Goal: Information Seeking & Learning: Learn about a topic

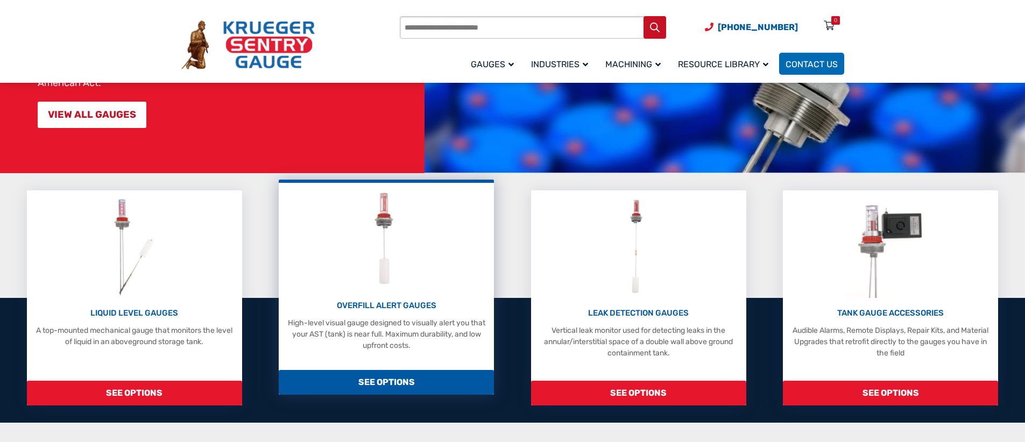
scroll to position [215, 0]
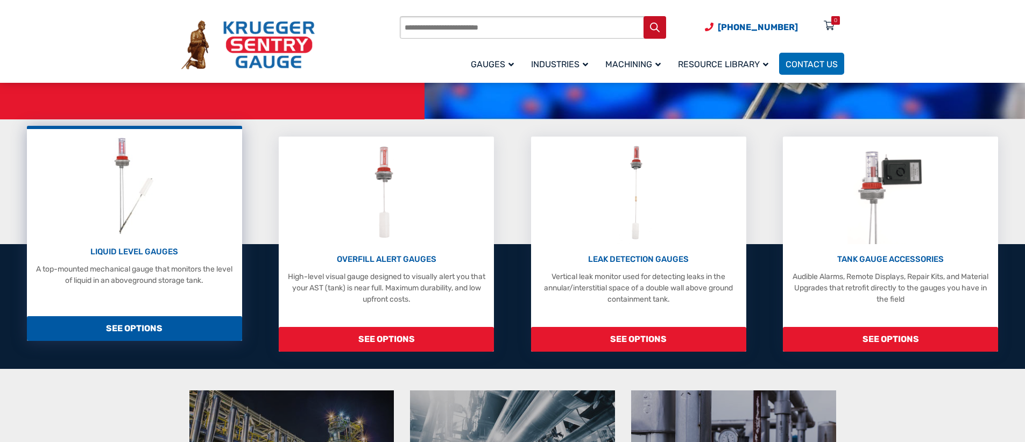
click at [137, 251] on p "LIQUID LEVEL GAUGES" at bounding box center [134, 252] width 204 height 12
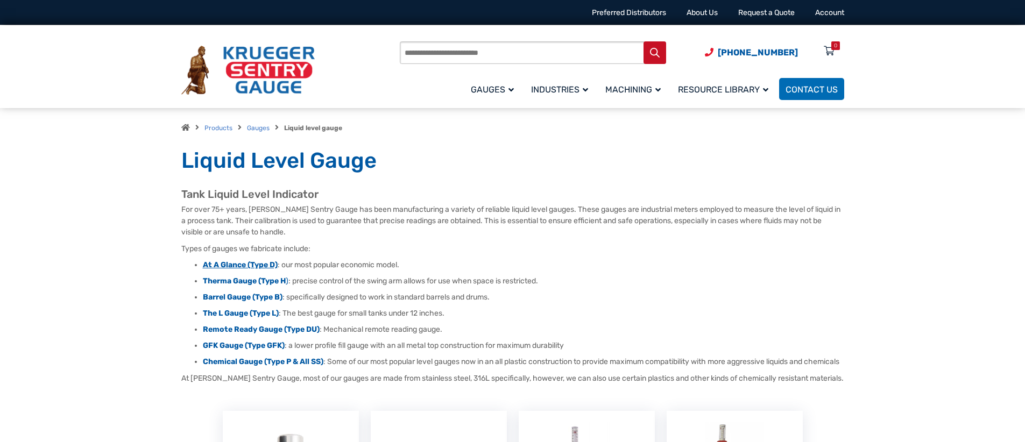
click at [230, 265] on strong "At A Glance (Type D)" at bounding box center [240, 264] width 75 height 9
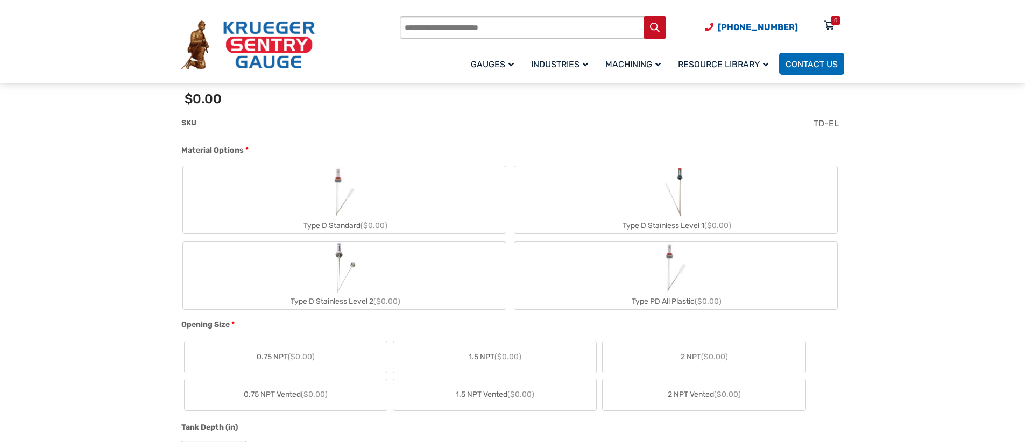
scroll to position [323, 0]
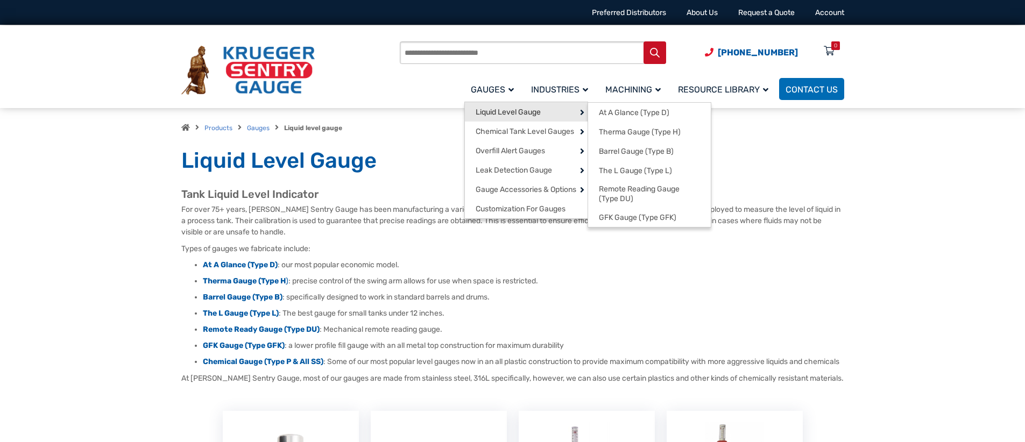
click at [499, 110] on span "Liquid Level Gauge" at bounding box center [508, 113] width 65 height 10
click at [501, 108] on span "Liquid Level Gauge" at bounding box center [508, 113] width 65 height 10
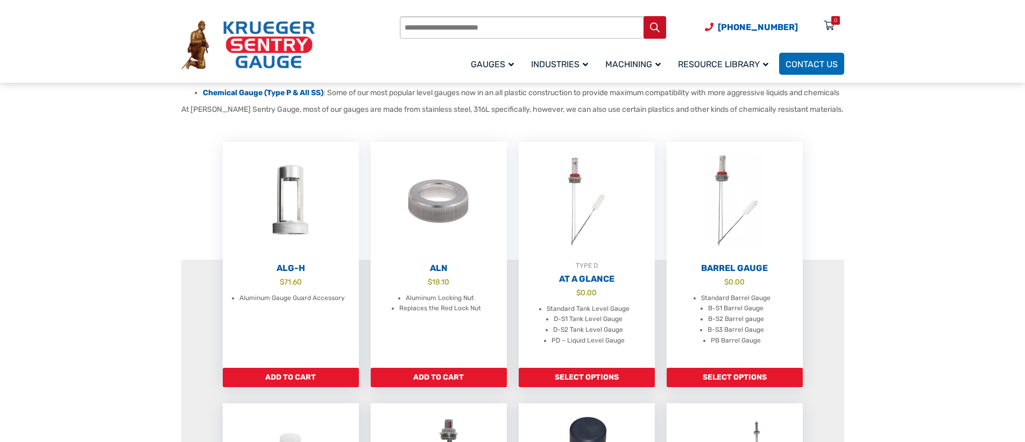
scroll to position [161, 0]
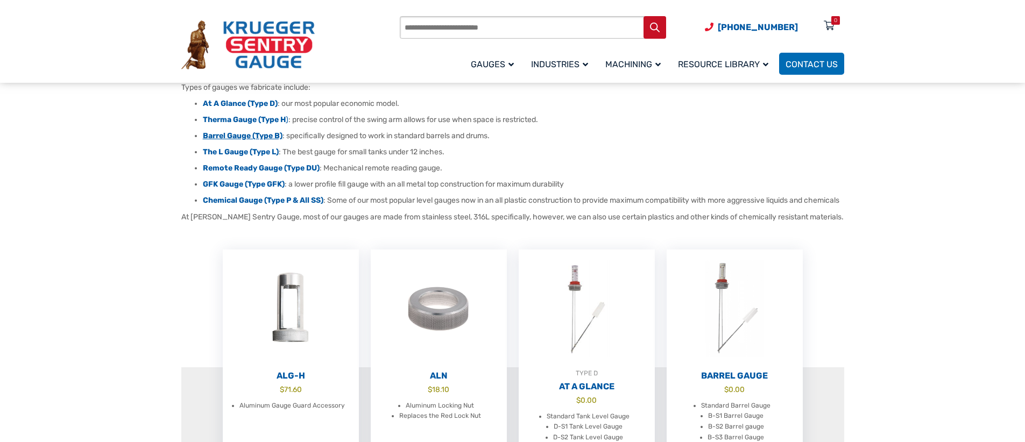
click at [224, 135] on strong "Barrel Gauge (Type B)" at bounding box center [243, 135] width 80 height 9
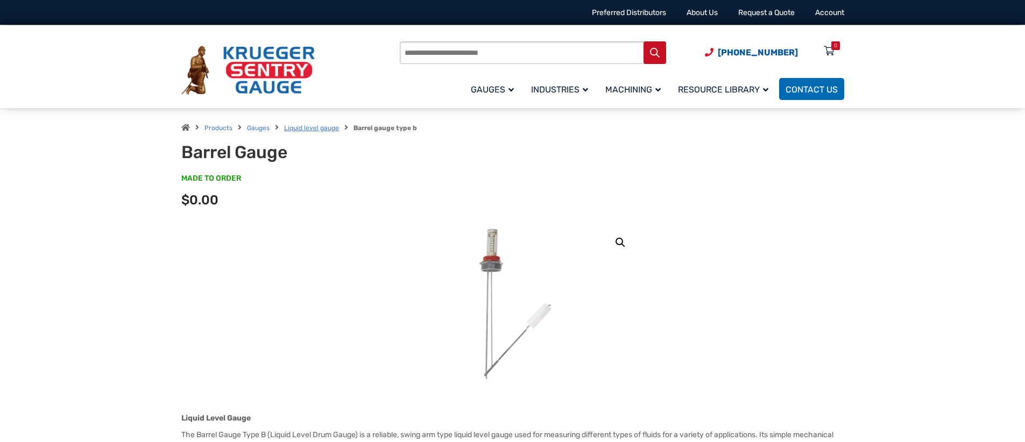
click at [303, 127] on link "Liquid level gauge" at bounding box center [311, 128] width 55 height 8
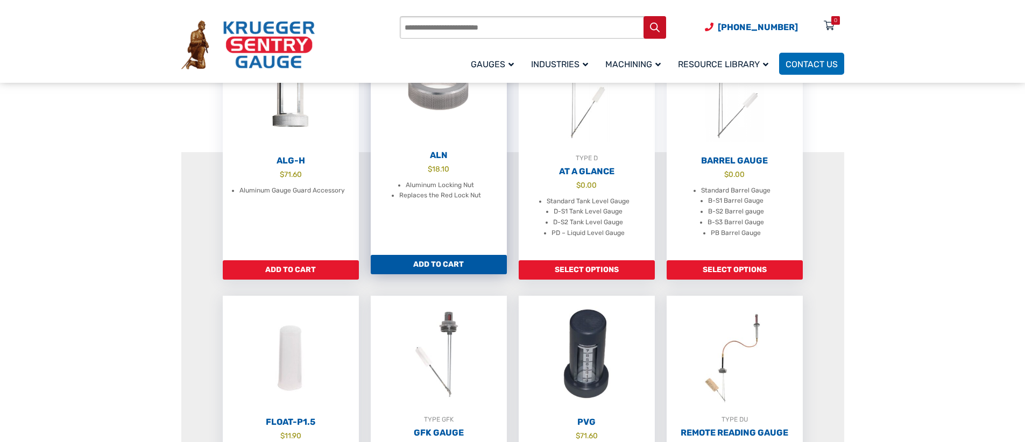
scroll to position [54, 0]
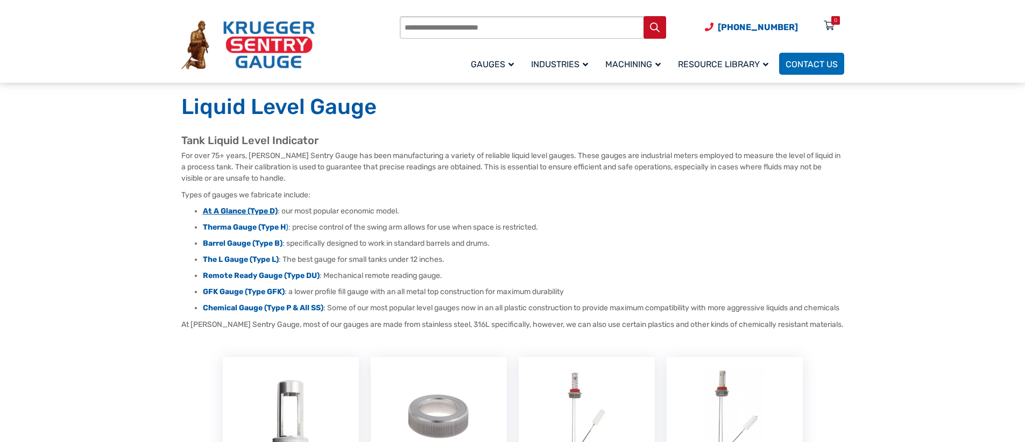
click at [262, 208] on strong "At A Glance (Type D)" at bounding box center [240, 211] width 75 height 9
